Goal: Task Accomplishment & Management: Use online tool/utility

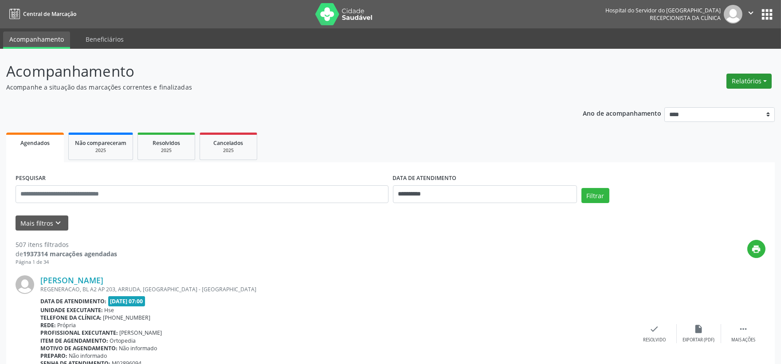
click at [729, 80] on button "Relatórios" at bounding box center [749, 81] width 45 height 15
click at [717, 99] on link "Agendamentos" at bounding box center [723, 100] width 95 height 12
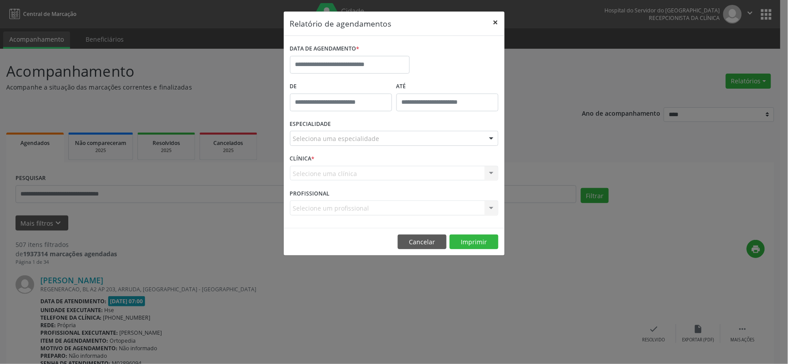
click at [494, 22] on button "×" at bounding box center [496, 23] width 18 height 22
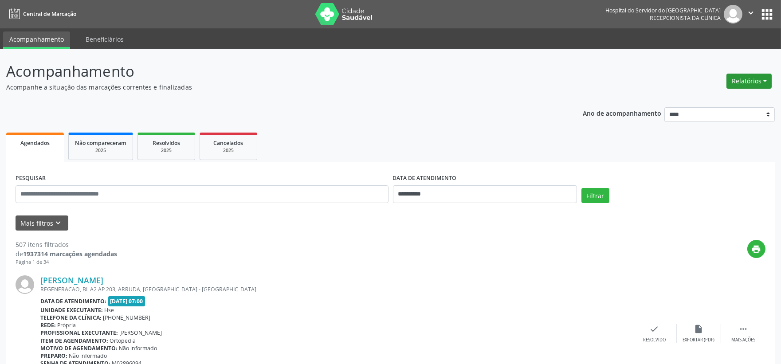
click at [739, 78] on button "Relatórios" at bounding box center [749, 81] width 45 height 15
click at [699, 94] on link "Agendamentos" at bounding box center [723, 100] width 95 height 12
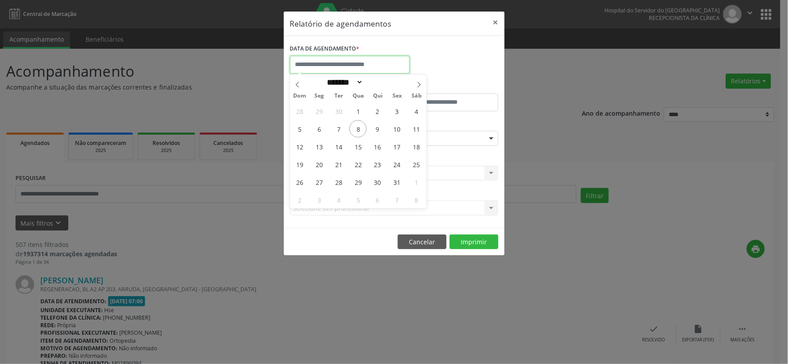
click at [395, 63] on input "text" at bounding box center [350, 65] width 120 height 18
click at [359, 125] on span "8" at bounding box center [358, 128] width 17 height 17
type input "**********"
click at [360, 125] on span "8" at bounding box center [358, 128] width 17 height 17
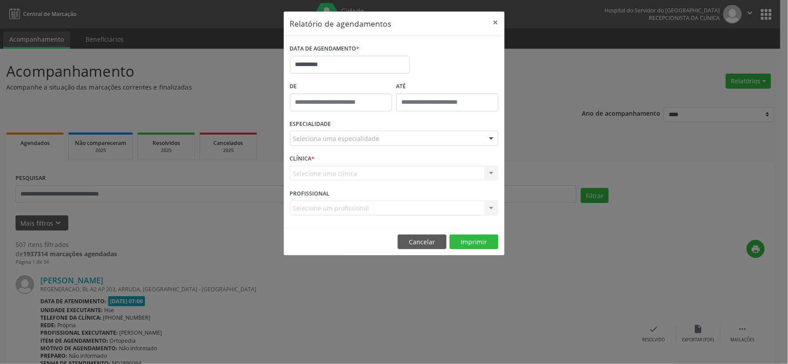
click at [494, 143] on div at bounding box center [491, 138] width 13 height 15
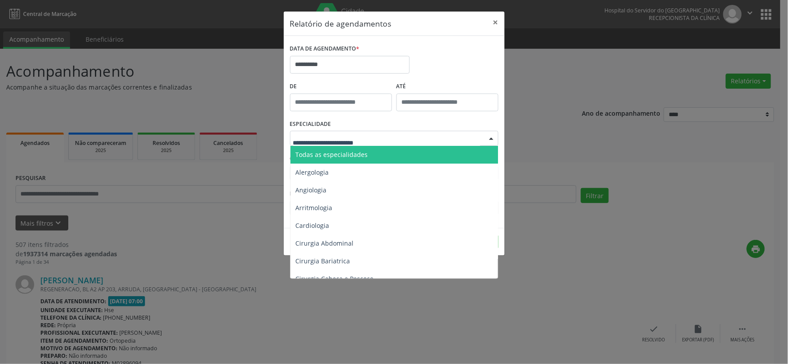
click at [453, 152] on span "Todas as especialidades" at bounding box center [395, 155] width 209 height 18
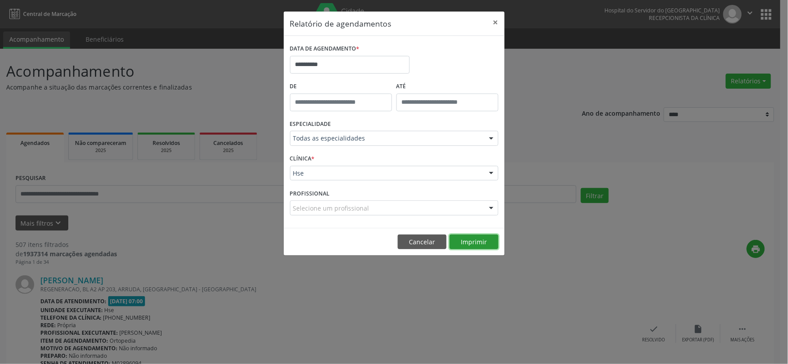
click at [487, 236] on button "Imprimir" at bounding box center [474, 242] width 49 height 15
click at [497, 22] on button "×" at bounding box center [496, 23] width 18 height 22
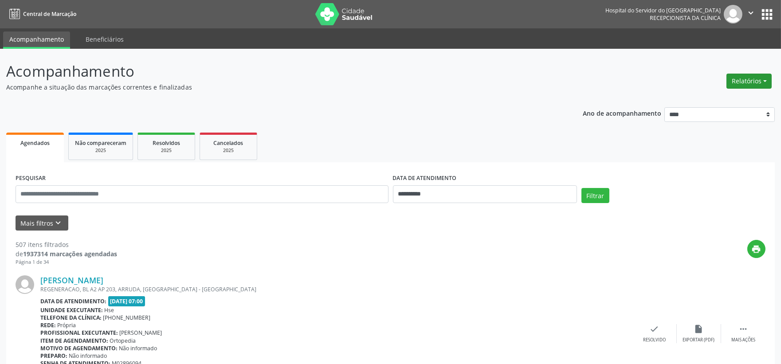
click at [737, 76] on button "Relatórios" at bounding box center [749, 81] width 45 height 15
click at [729, 97] on link "Agendamentos" at bounding box center [723, 100] width 95 height 12
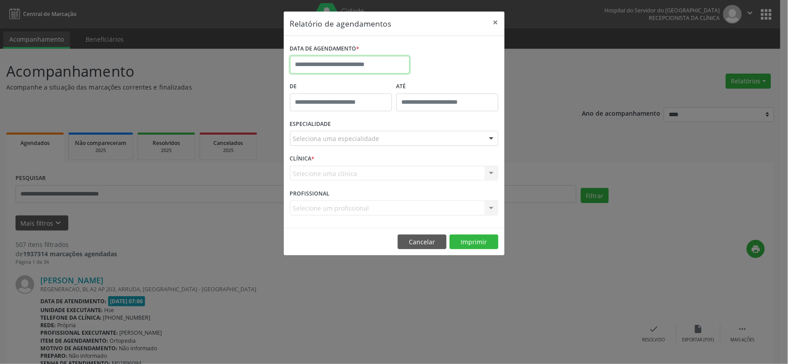
click at [327, 56] on input "text" at bounding box center [350, 65] width 120 height 18
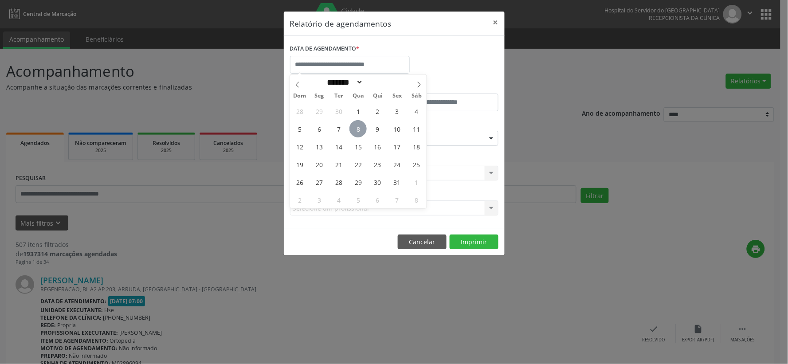
click at [359, 130] on span "8" at bounding box center [358, 128] width 17 height 17
type input "**********"
click at [360, 130] on span "8" at bounding box center [358, 128] width 17 height 17
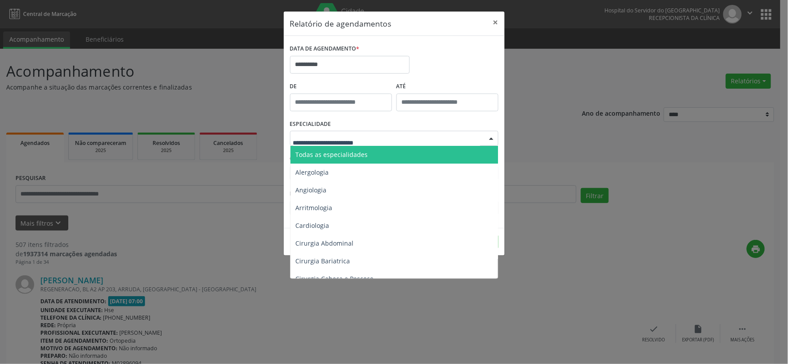
click at [396, 135] on div at bounding box center [394, 138] width 209 height 15
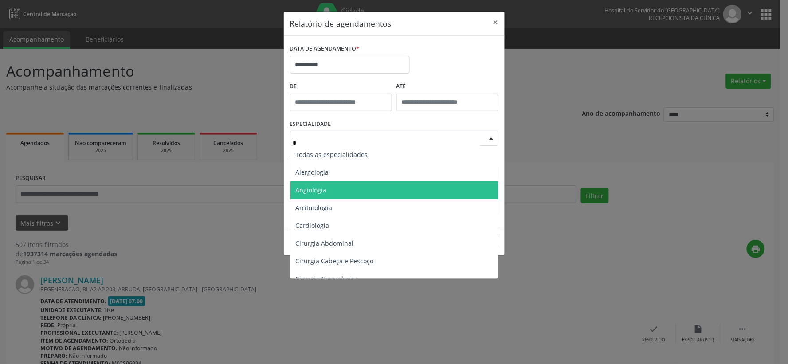
type input "**"
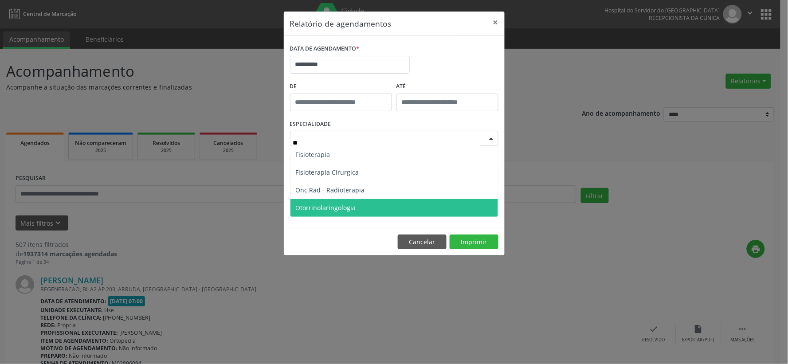
click at [406, 206] on span "Otorrinolaringologia" at bounding box center [395, 208] width 208 height 18
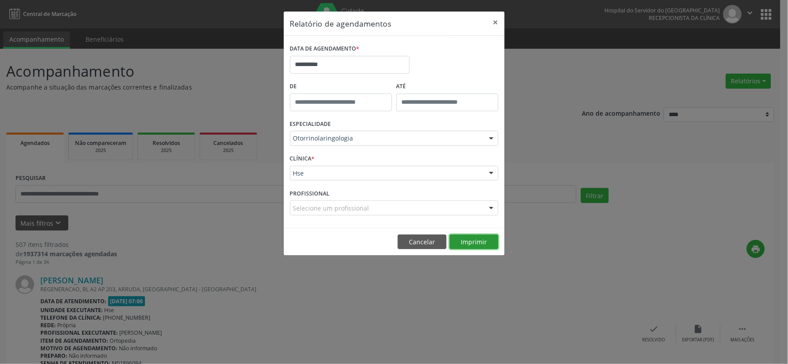
click at [459, 242] on button "Imprimir" at bounding box center [474, 242] width 49 height 15
click at [496, 24] on button "×" at bounding box center [496, 23] width 18 height 22
